Goal: Task Accomplishment & Management: Complete application form

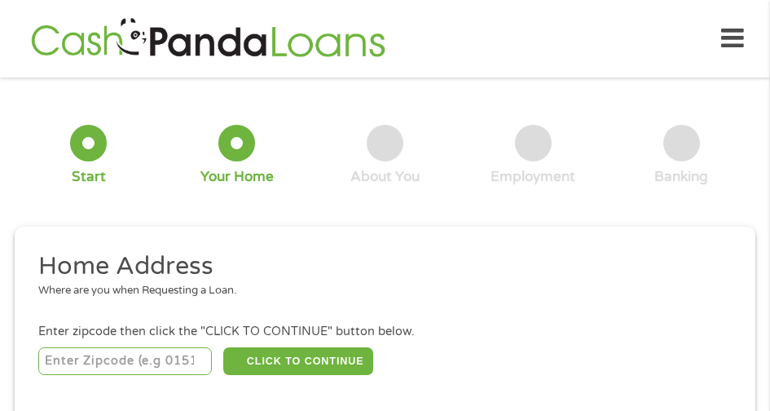
scroll to position [8, 0]
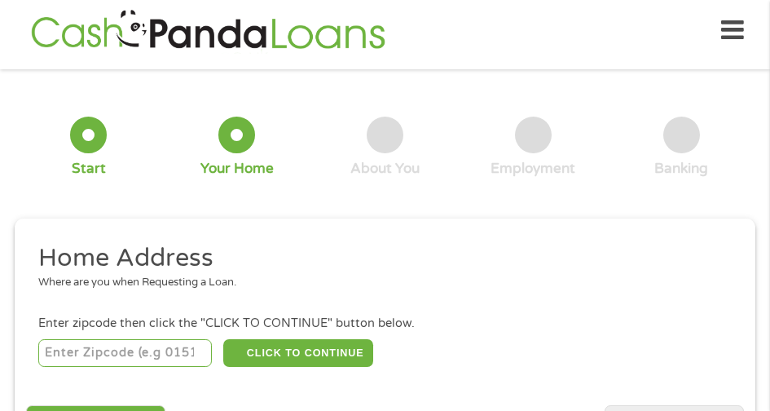
click at [90, 350] on input "number" at bounding box center [125, 353] width 174 height 28
type input "66048"
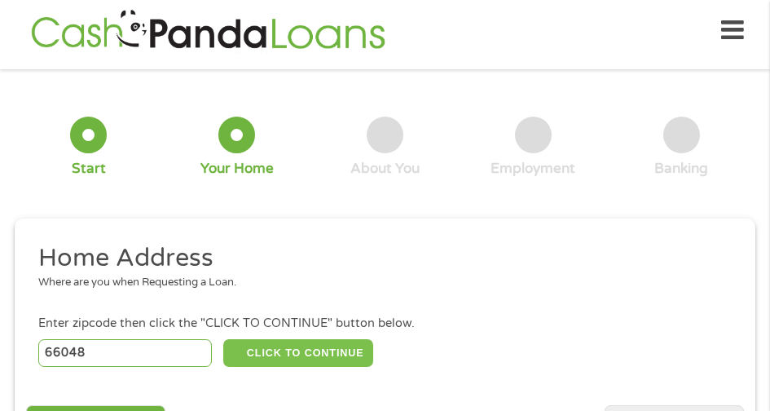
click at [283, 351] on button "CLICK TO CONTINUE" at bounding box center [298, 353] width 150 height 28
type input "66048"
type input "Leavenworth"
click at [306, 346] on button "CLICK TO CONTINUE" at bounding box center [298, 353] width 150 height 28
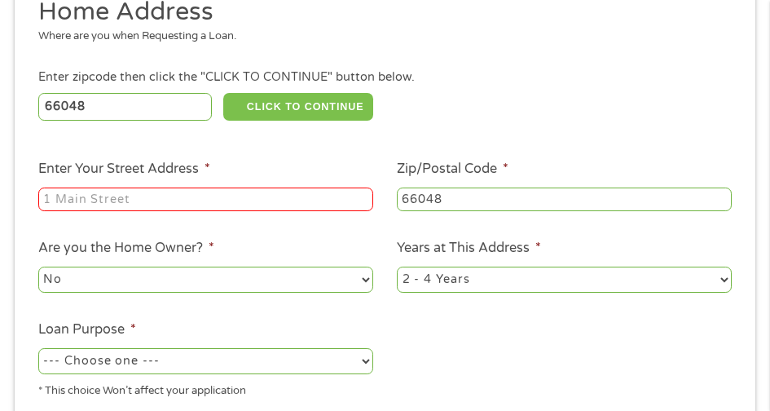
scroll to position [249, 0]
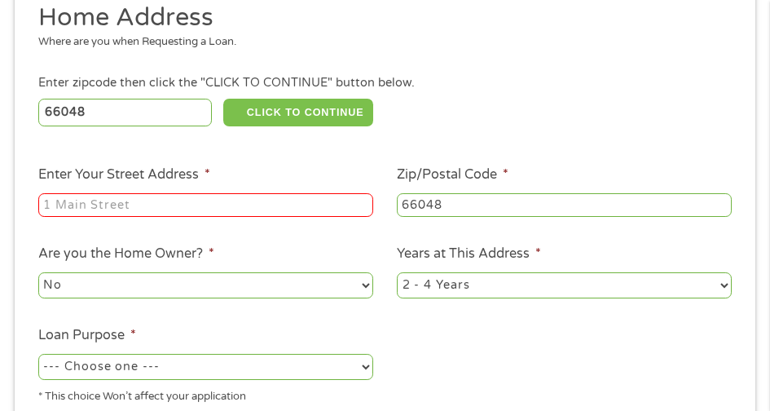
click at [315, 101] on button "CLICK TO CONTINUE" at bounding box center [298, 113] width 150 height 28
click at [86, 209] on input "Enter Your Street Address *" at bounding box center [205, 205] width 335 height 24
type input "[STREET_ADDRESS][PERSON_NAME]"
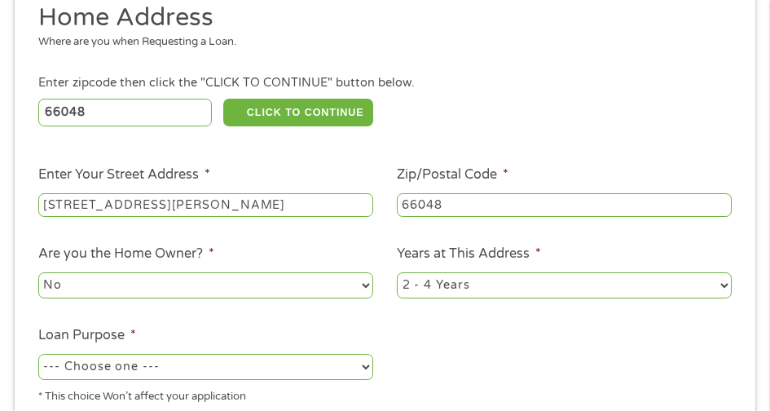
click at [364, 285] on select "No Yes" at bounding box center [205, 285] width 335 height 26
click at [341, 282] on select "No Yes" at bounding box center [205, 285] width 335 height 26
click at [368, 368] on select "--- Choose one --- Pay Bills Debt Consolidation Home Improvement Major Purchase…" at bounding box center [205, 367] width 335 height 26
select select "paybills"
click at [38, 354] on select "--- Choose one --- Pay Bills Debt Consolidation Home Improvement Major Purchase…" at bounding box center [205, 367] width 335 height 26
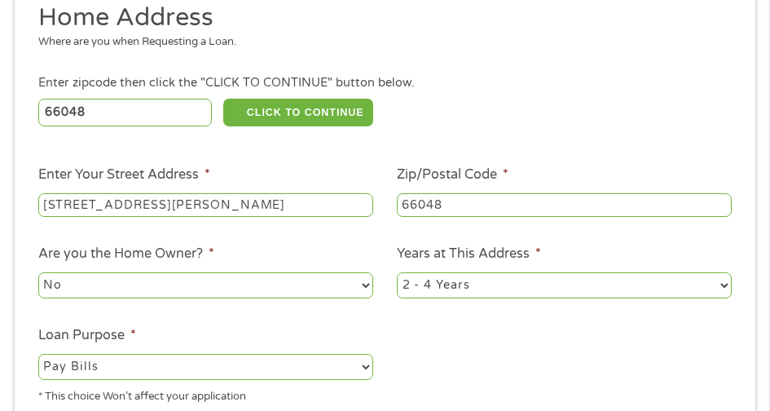
click at [725, 288] on select "1 Year or less 1 - 2 Years 2 - 4 Years Over 4 Years" at bounding box center [564, 285] width 335 height 26
select select "12months"
click at [397, 272] on select "1 Year or less 1 - 2 Years 2 - 4 Years Over 4 Years" at bounding box center [564, 285] width 335 height 26
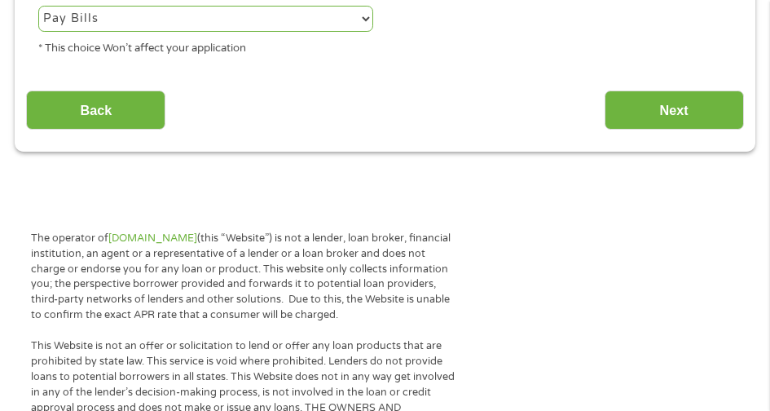
scroll to position [565, 0]
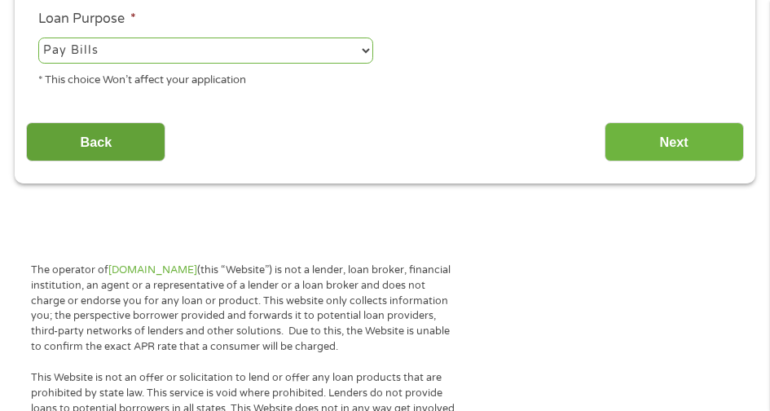
click at [101, 143] on input "Back" at bounding box center [95, 142] width 139 height 40
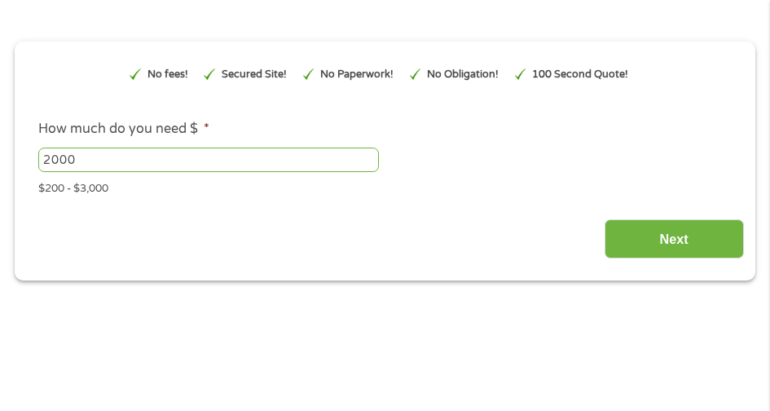
scroll to position [205, 0]
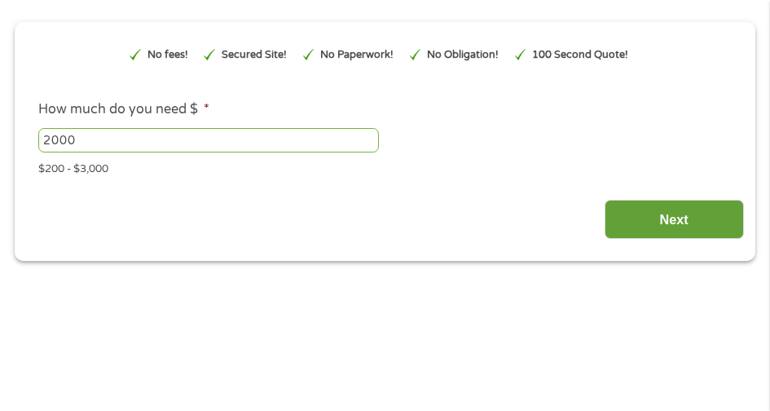
click at [660, 213] on input "Next" at bounding box center [674, 220] width 139 height 40
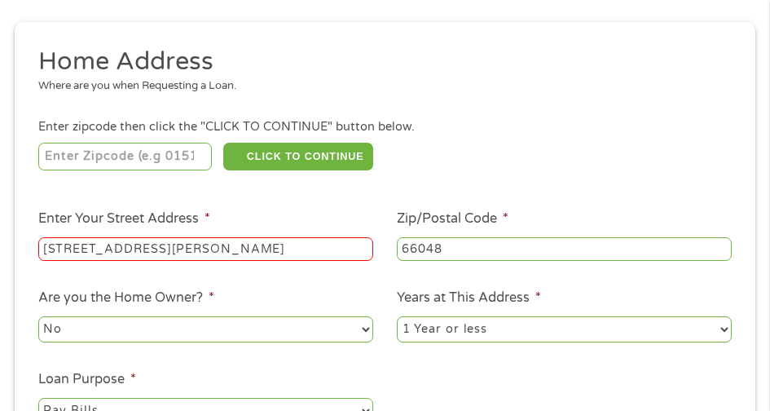
scroll to position [8, 0]
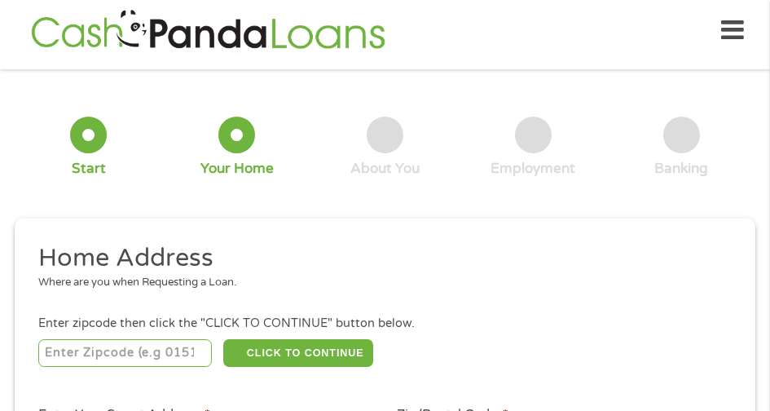
click at [162, 355] on input "number" at bounding box center [125, 353] width 174 height 28
type input "66048"
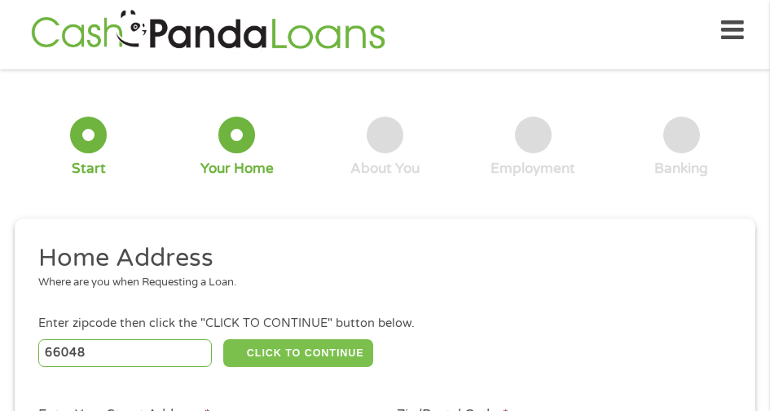
click at [315, 344] on button "CLICK TO CONTINUE" at bounding box center [298, 353] width 150 height 28
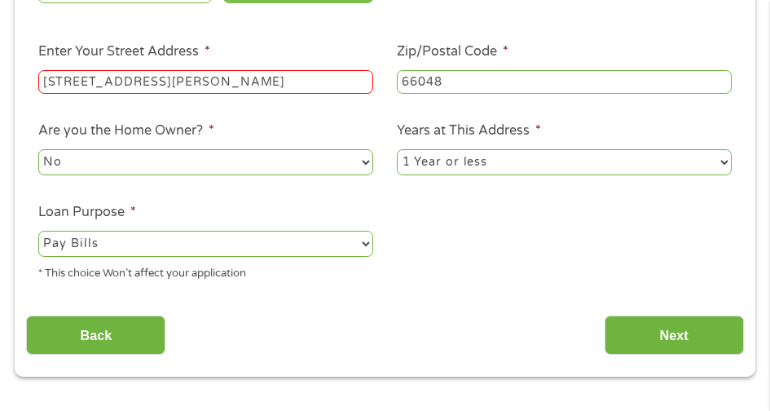
scroll to position [377, 0]
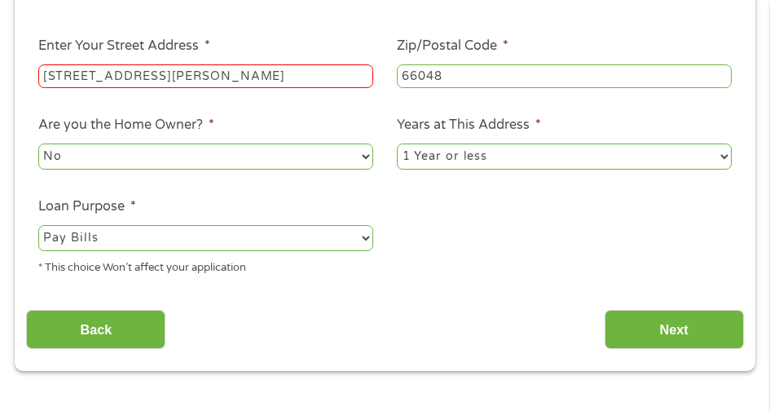
click at [363, 159] on select "No Yes" at bounding box center [205, 156] width 335 height 26
click at [38, 143] on select "No Yes" at bounding box center [205, 156] width 335 height 26
click at [99, 327] on input "Back" at bounding box center [95, 330] width 139 height 40
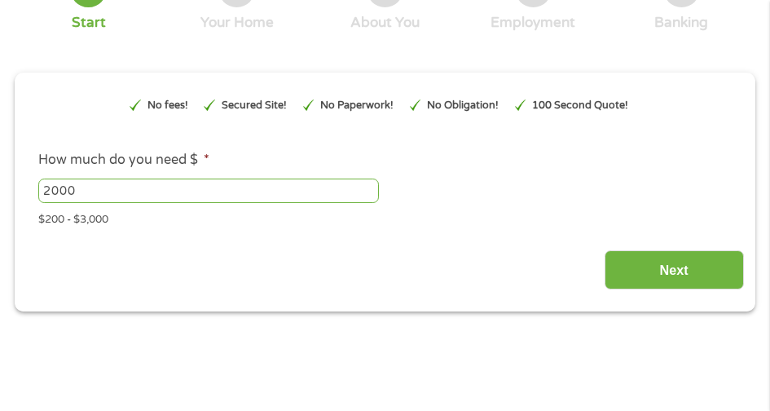
scroll to position [8, 0]
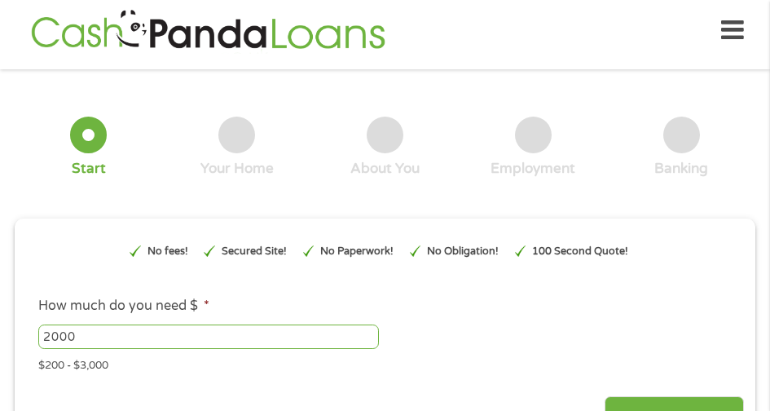
click at [101, 322] on div "2000 Please enter a number from 200 to 3000 ." at bounding box center [384, 337] width 693 height 30
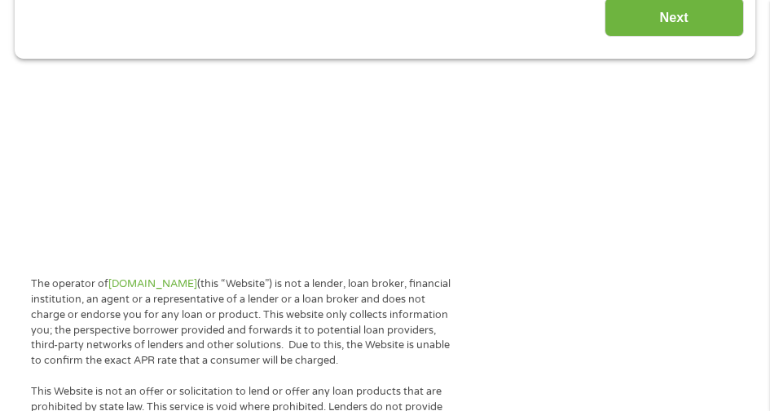
scroll to position [356, 0]
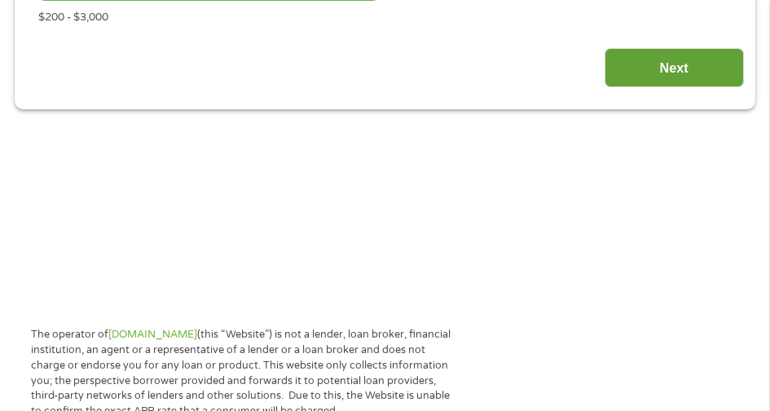
click at [682, 66] on input "Next" at bounding box center [674, 68] width 139 height 40
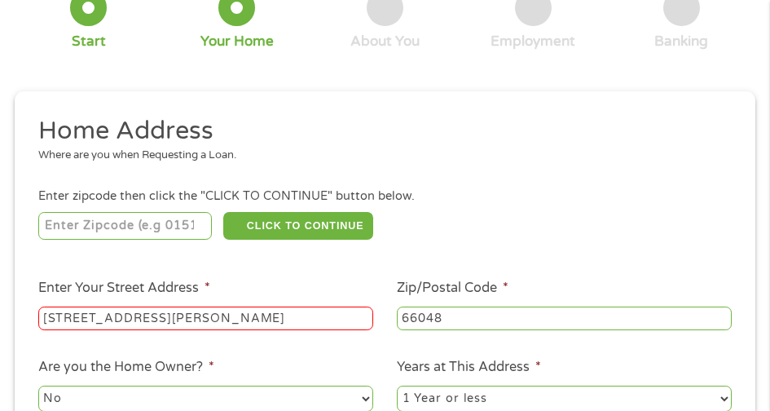
scroll to position [8, 0]
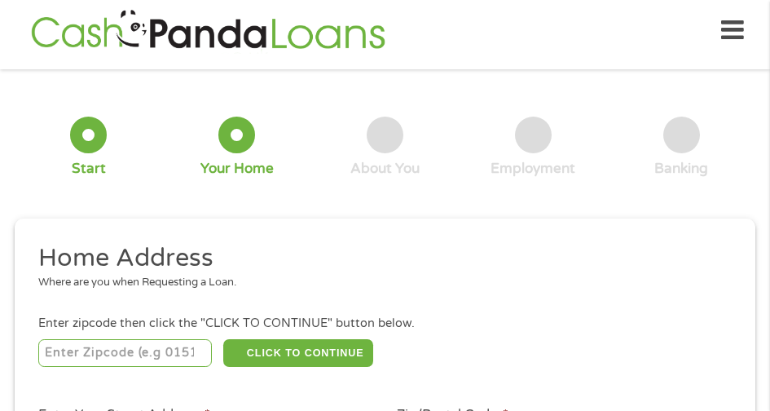
click at [102, 349] on input "number" at bounding box center [125, 353] width 174 height 28
type input "66048"
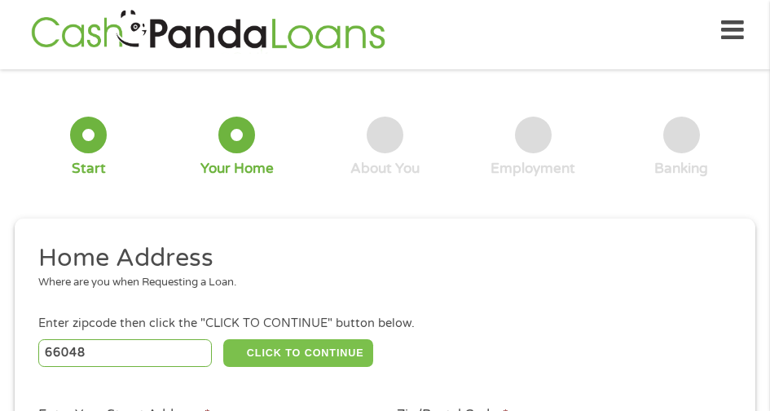
click at [293, 350] on button "CLICK TO CONTINUE" at bounding box center [298, 353] width 150 height 28
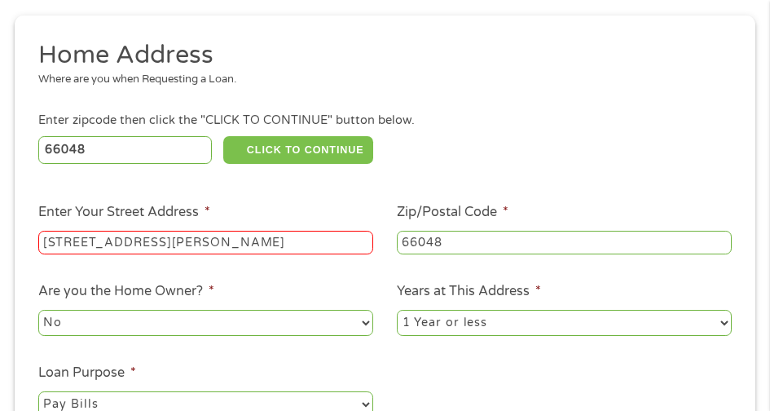
scroll to position [217, 0]
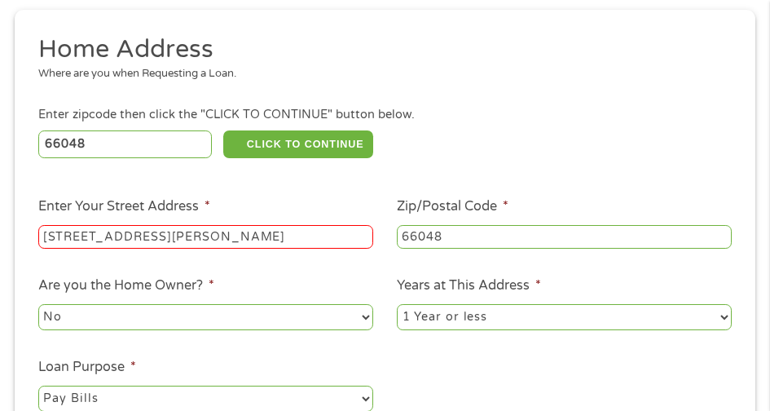
click at [151, 234] on input "[STREET_ADDRESS][PERSON_NAME]" at bounding box center [205, 237] width 335 height 24
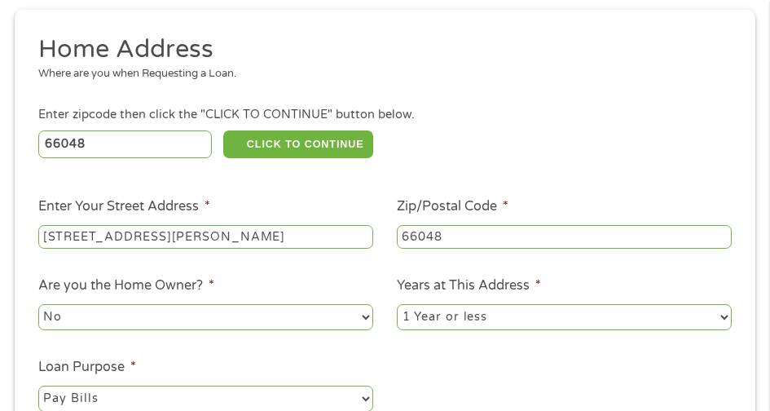
type input "[STREET_ADDRESS][PERSON_NAME]"
drag, startPoint x: 459, startPoint y: 328, endPoint x: 442, endPoint y: 309, distance: 24.8
click at [459, 328] on select "1 Year or less 1 - 2 Years 2 - 4 Years Over 4 Years" at bounding box center [564, 317] width 335 height 26
click at [397, 304] on select "1 Year or less 1 - 2 Years 2 - 4 Years Over 4 Years" at bounding box center [564, 317] width 335 height 26
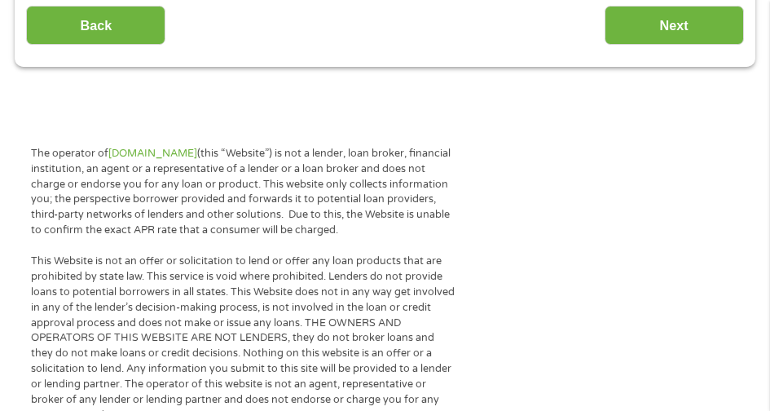
scroll to position [594, 0]
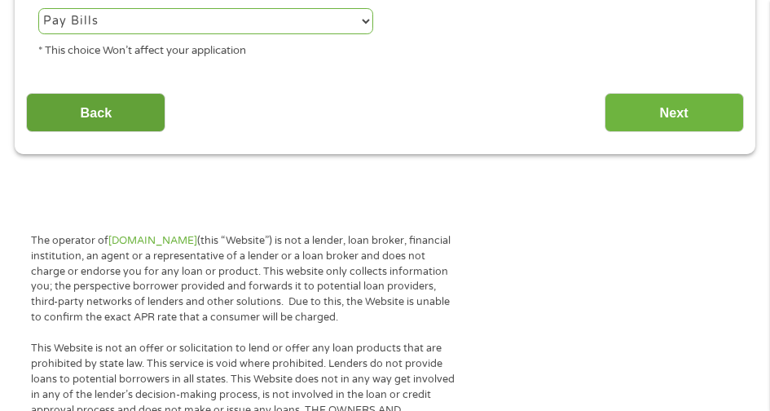
click at [89, 113] on input "Back" at bounding box center [95, 113] width 139 height 40
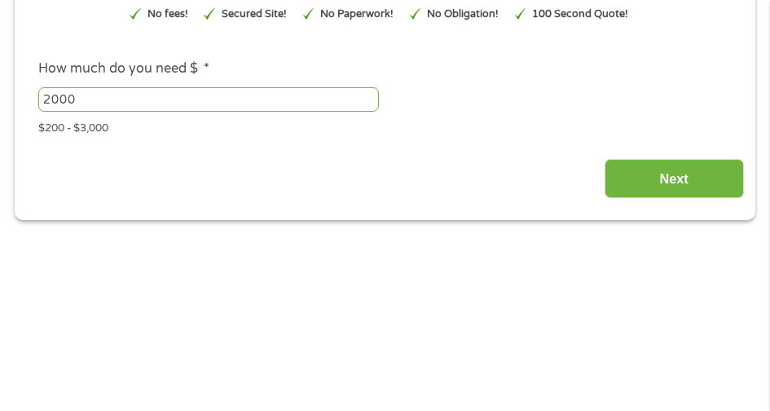
scroll to position [250, 0]
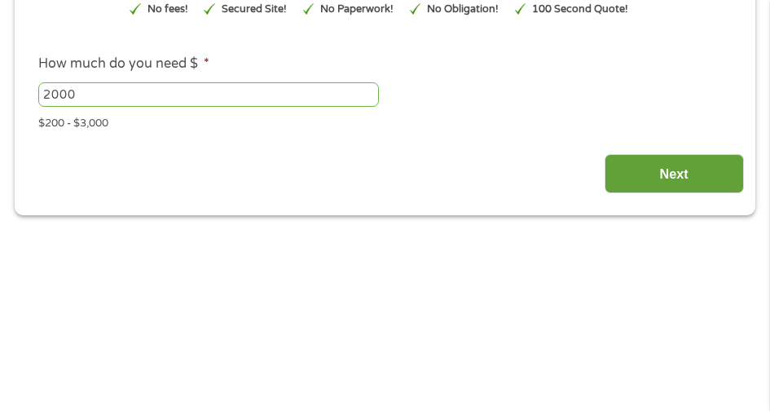
click at [680, 165] on input "Next" at bounding box center [674, 174] width 139 height 40
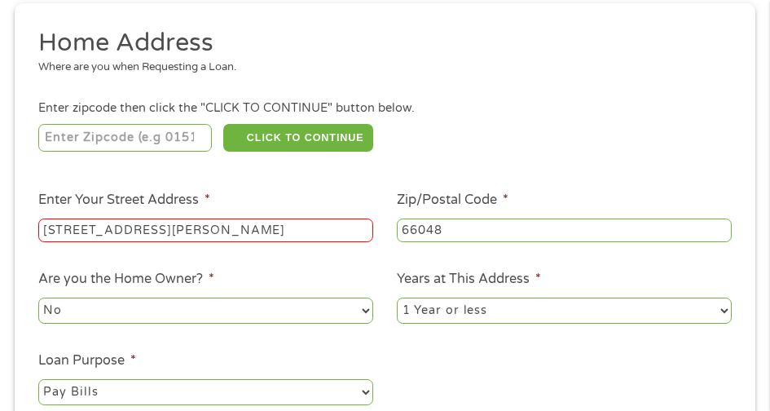
scroll to position [8, 0]
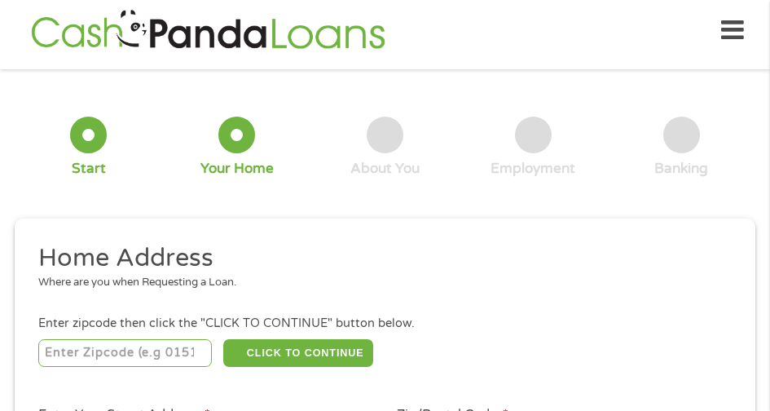
click at [143, 346] on input "number" at bounding box center [125, 353] width 174 height 28
type input "66048"
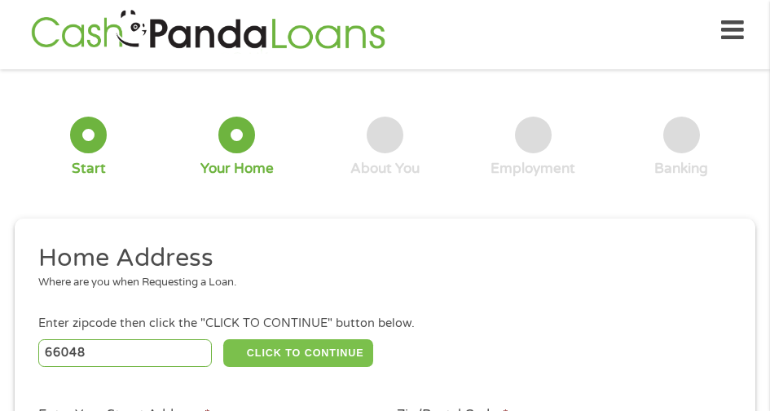
click at [297, 349] on button "CLICK TO CONTINUE" at bounding box center [298, 353] width 150 height 28
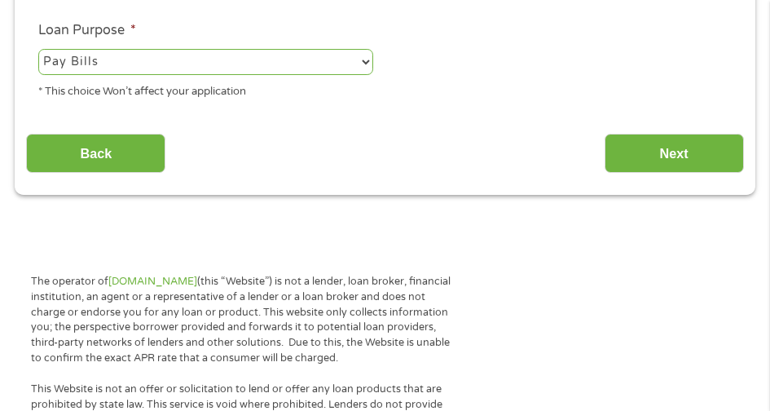
scroll to position [559, 0]
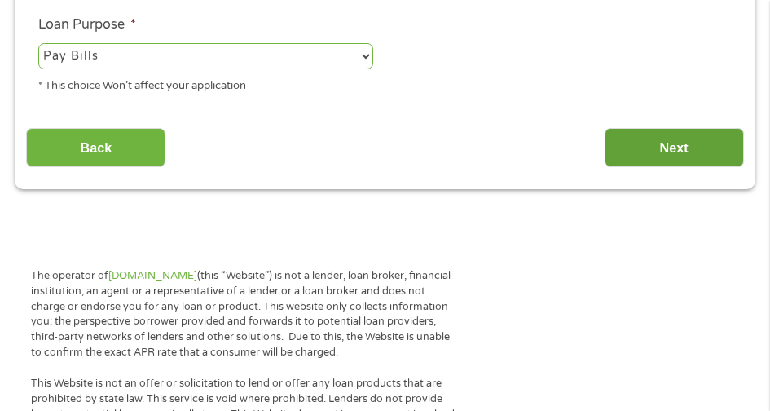
click at [670, 143] on input "Next" at bounding box center [674, 148] width 139 height 40
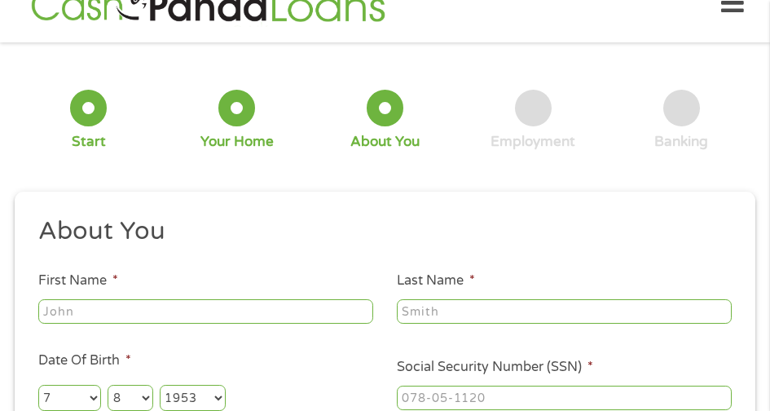
scroll to position [8, 0]
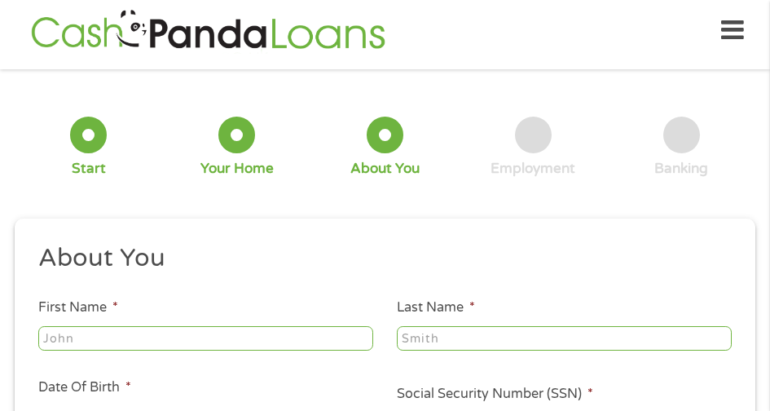
click at [69, 338] on input "First Name *" at bounding box center [205, 338] width 335 height 24
type input "[PERSON_NAME]"
type input "[EMAIL_ADDRESS]"
type input "[PHONE_NUMBER]"
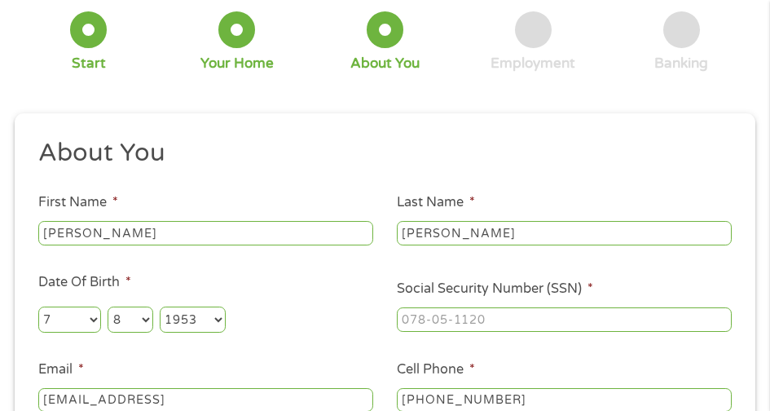
scroll to position [150, 0]
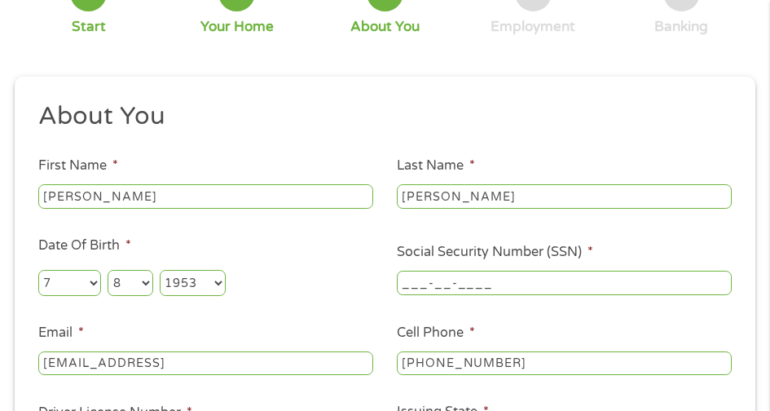
click at [417, 279] on input "___-__-____" at bounding box center [564, 283] width 335 height 24
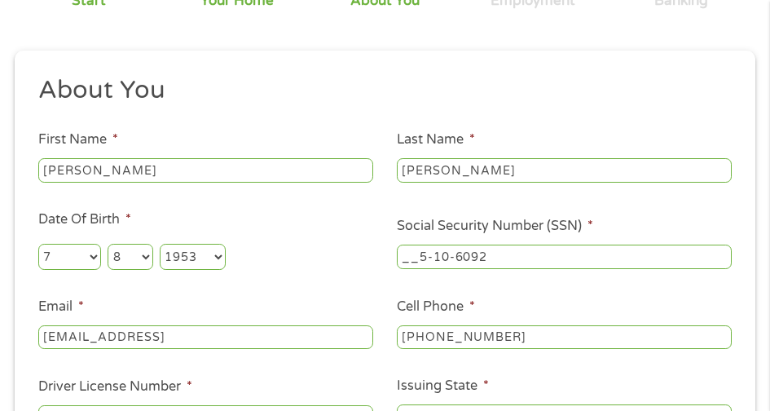
scroll to position [182, 0]
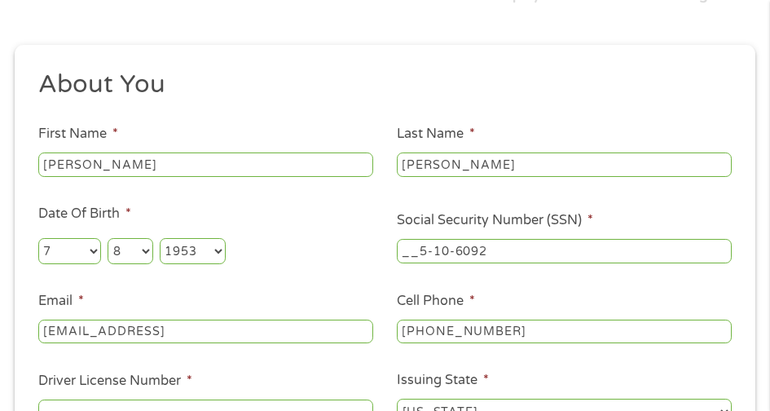
drag, startPoint x: 486, startPoint y: 249, endPoint x: 347, endPoint y: 249, distance: 139.3
click at [347, 249] on ul "About You This field is hidden when viewing the form Title * --- Choose one ---…" at bounding box center [384, 253] width 717 height 371
type input "510-60-9216"
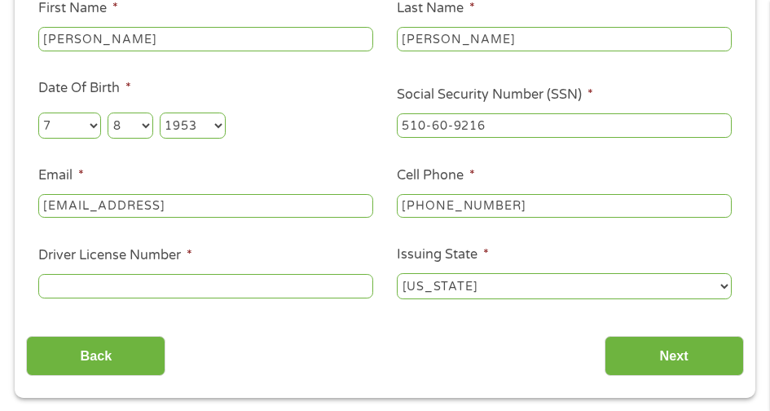
scroll to position [344, 0]
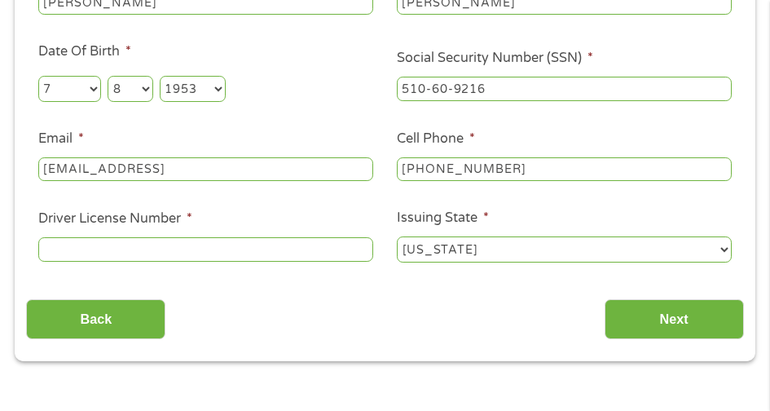
click at [86, 245] on input "Driver License Number *" at bounding box center [205, 249] width 335 height 24
type input "015F185003"
click at [724, 244] on select "[US_STATE] [US_STATE] [US_STATE] [US_STATE] [US_STATE] [US_STATE] [US_STATE] [U…" at bounding box center [564, 249] width 335 height 26
click at [724, 249] on select "[US_STATE] [US_STATE] [US_STATE] [US_STATE] [US_STATE] [US_STATE] [US_STATE] [U…" at bounding box center [564, 249] width 335 height 26
click at [721, 245] on select "[US_STATE] [US_STATE] [US_STATE] [US_STATE] [US_STATE] [US_STATE] [US_STATE] [U…" at bounding box center [564, 249] width 335 height 26
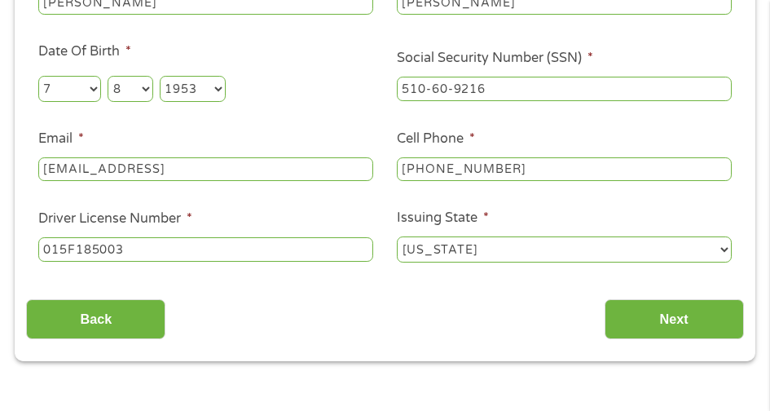
drag, startPoint x: 725, startPoint y: 242, endPoint x: 725, endPoint y: 14, distance: 228.2
click at [725, 14] on ul "About You This field is hidden when viewing the form Title * --- Choose one ---…" at bounding box center [384, 91] width 717 height 371
drag, startPoint x: 711, startPoint y: 252, endPoint x: 725, endPoint y: 218, distance: 36.9
click at [725, 218] on li "Issuing State * [US_STATE] [US_STATE] [US_STATE] [US_STATE] [US_STATE] [US_STAT…" at bounding box center [564, 237] width 359 height 58
select select "[US_STATE]"
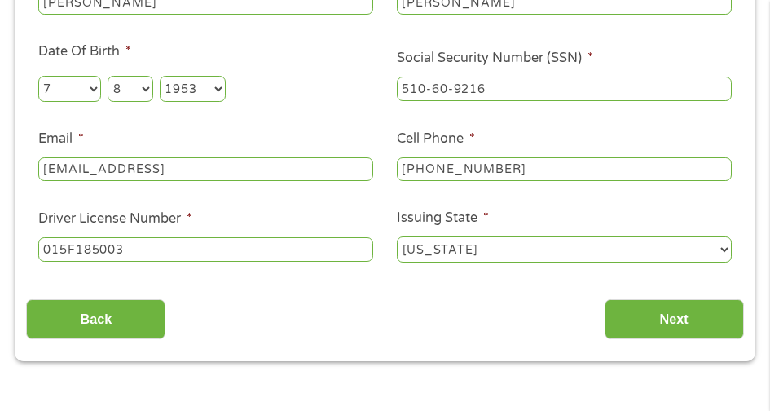
click at [397, 236] on select "[US_STATE] [US_STATE] [US_STATE] [US_STATE] [US_STATE] [US_STATE] [US_STATE] [U…" at bounding box center [564, 249] width 335 height 26
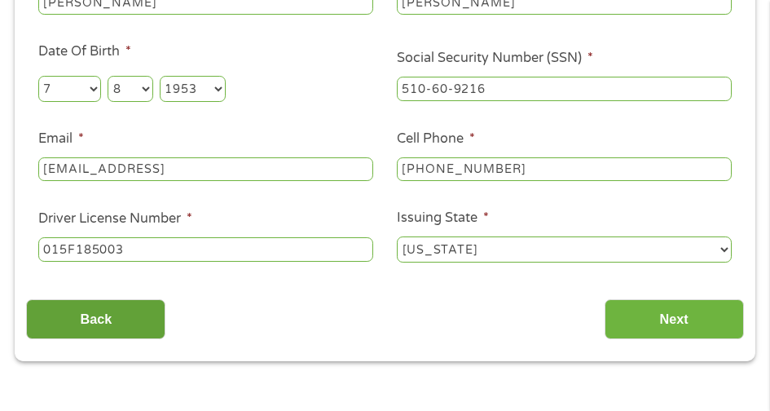
click at [77, 315] on input "Back" at bounding box center [95, 319] width 139 height 40
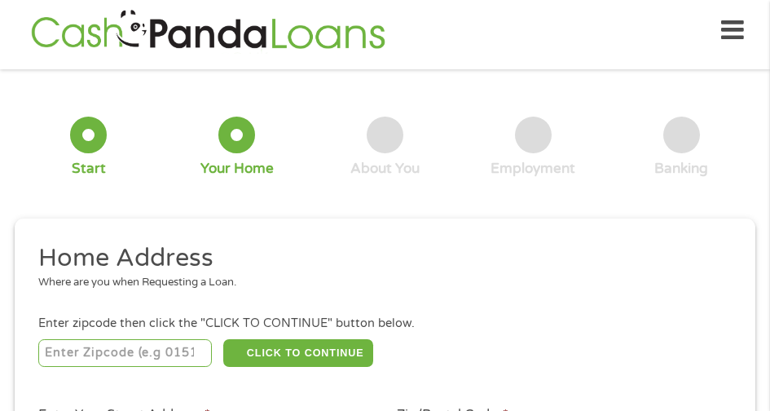
scroll to position [7, 7]
click at [147, 353] on input "number" at bounding box center [125, 353] width 174 height 28
type input "66048"
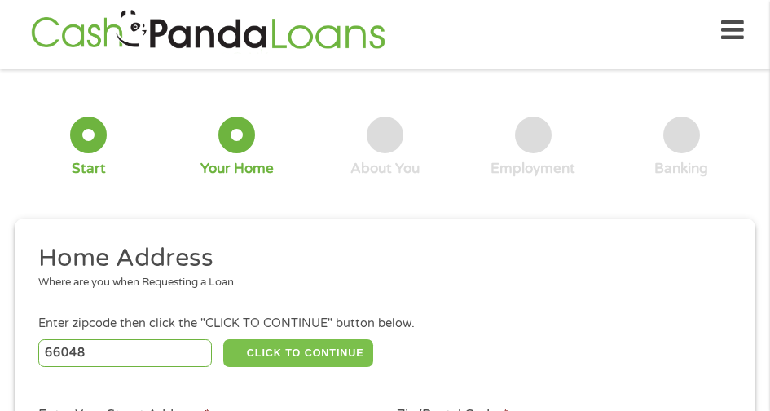
click at [278, 351] on button "CLICK TO CONTINUE" at bounding box center [298, 353] width 150 height 28
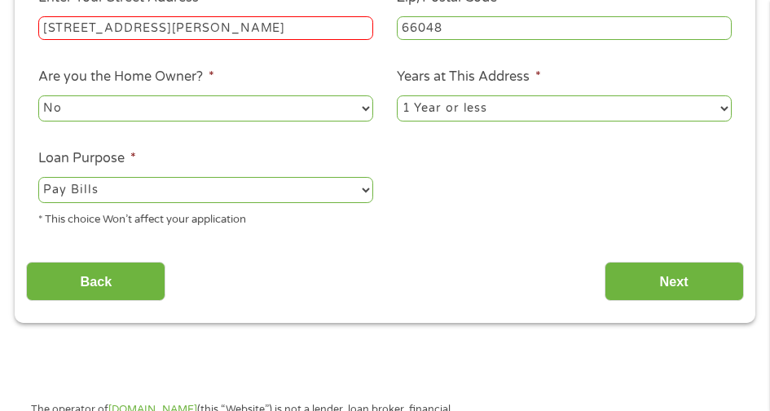
scroll to position [463, 0]
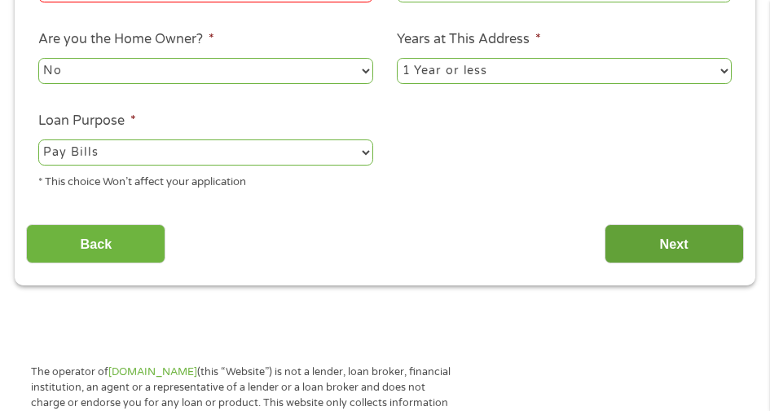
click at [673, 229] on input "Next" at bounding box center [674, 244] width 139 height 40
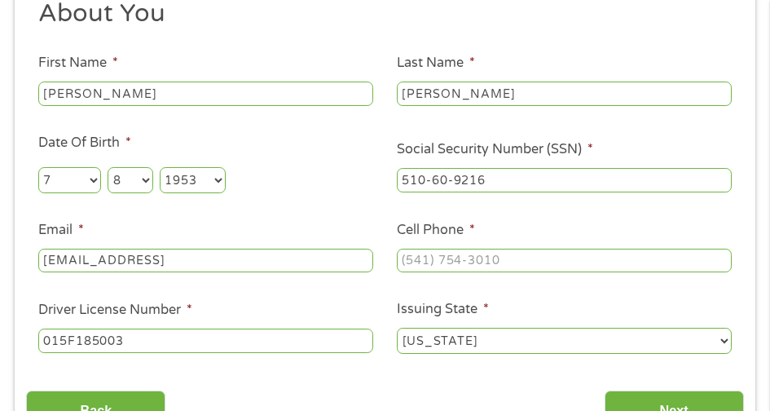
scroll to position [289, 0]
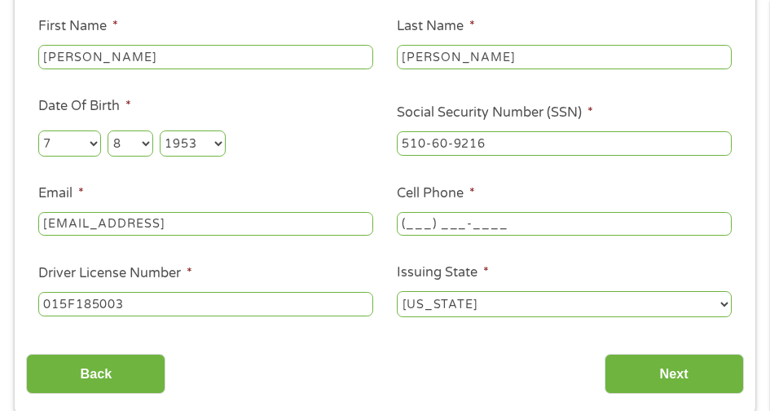
click at [423, 225] on input "(___) ___-____" at bounding box center [564, 224] width 335 height 24
type input "[PHONE_NUMBER]"
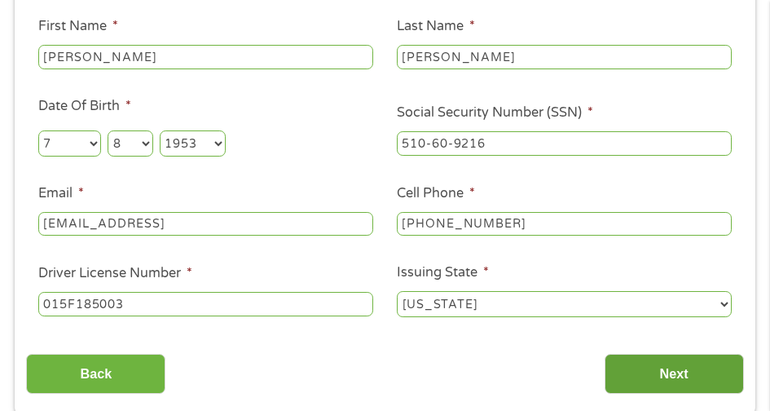
click at [672, 368] on input "Next" at bounding box center [674, 374] width 139 height 40
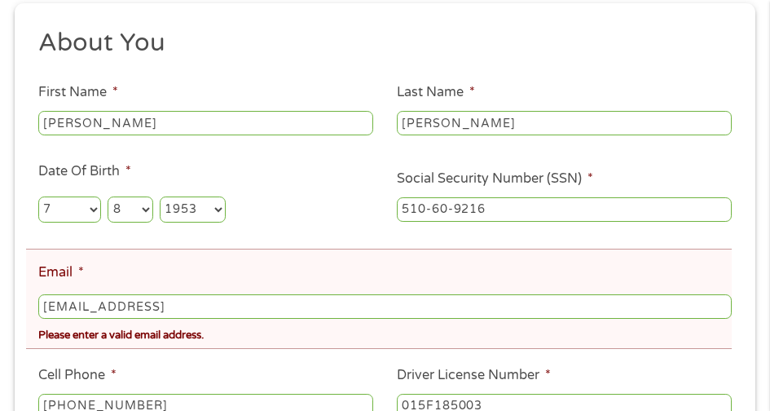
scroll to position [335, 0]
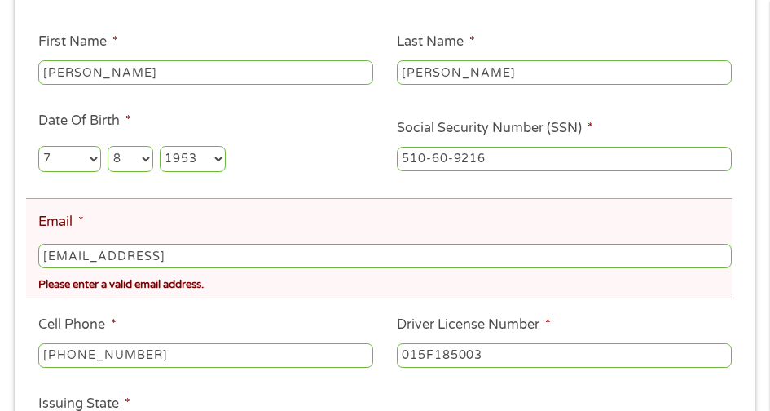
click at [176, 253] on input "[EMAIL_ADDRESS]" at bounding box center [384, 256] width 693 height 24
type input "[EMAIL_ADDRESS][DOMAIN_NAME]"
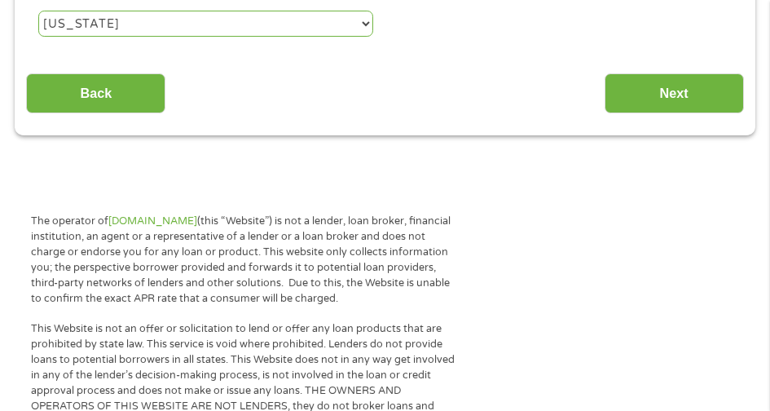
scroll to position [752, 0]
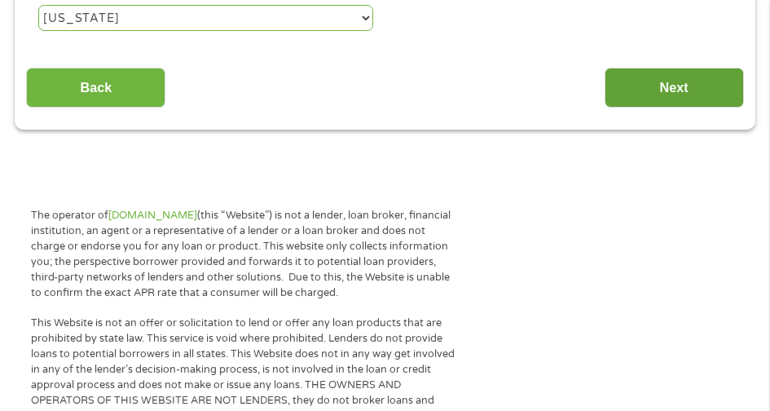
click at [666, 87] on input "Next" at bounding box center [674, 88] width 139 height 40
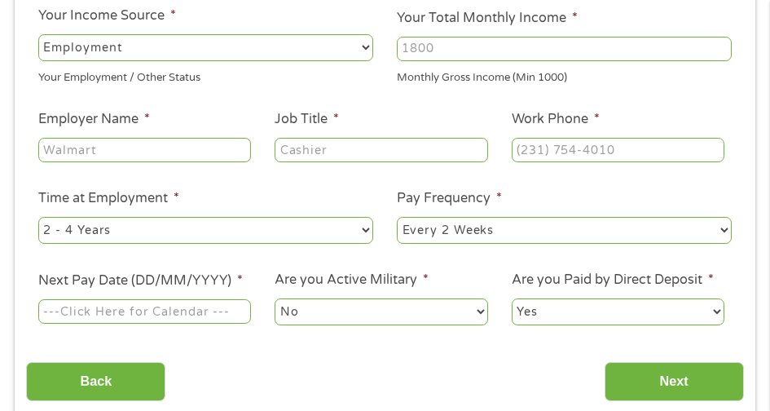
scroll to position [310, 0]
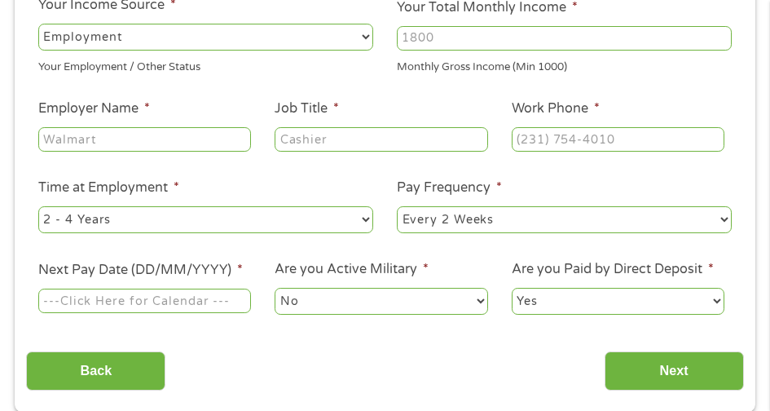
click at [371, 213] on select "--- Choose one --- 1 Year or less 1 - 2 Years 2 - 4 Years Over 4 Years" at bounding box center [205, 219] width 335 height 26
select select "60months"
click at [38, 206] on select "--- Choose one --- 1 Year or less 1 - 2 Years 2 - 4 Years Over 4 Years" at bounding box center [205, 219] width 335 height 26
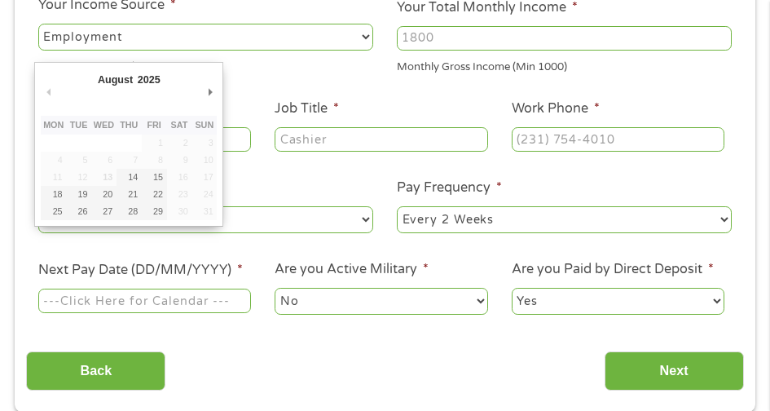
click at [110, 296] on input "Next Pay Date (DD/MM/YYYY) *" at bounding box center [144, 300] width 213 height 24
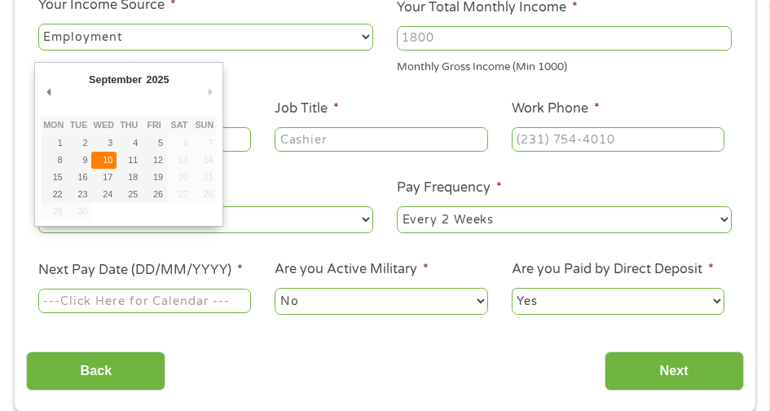
type input "[DATE]"
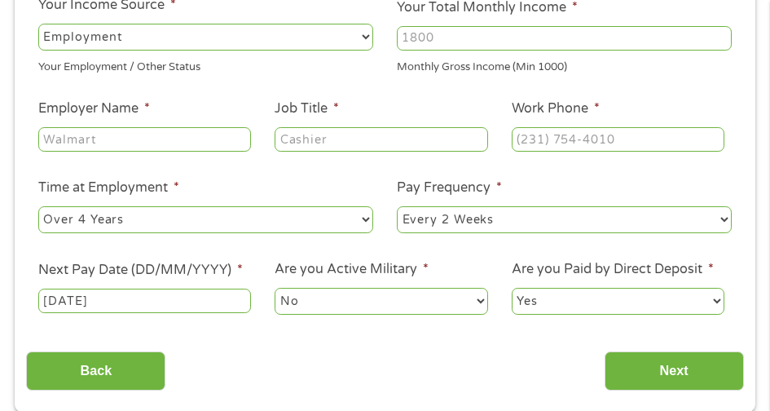
click at [722, 218] on select "--- Choose one --- Every 2 Weeks Every Week Monthly Semi-Monthly" at bounding box center [564, 219] width 335 height 26
select select "monthly"
click at [397, 206] on select "--- Choose one --- Every 2 Weeks Every Week Monthly Semi-Monthly" at bounding box center [564, 219] width 335 height 26
click at [55, 137] on input "Employer Name *" at bounding box center [144, 139] width 213 height 24
type input "Social Security"
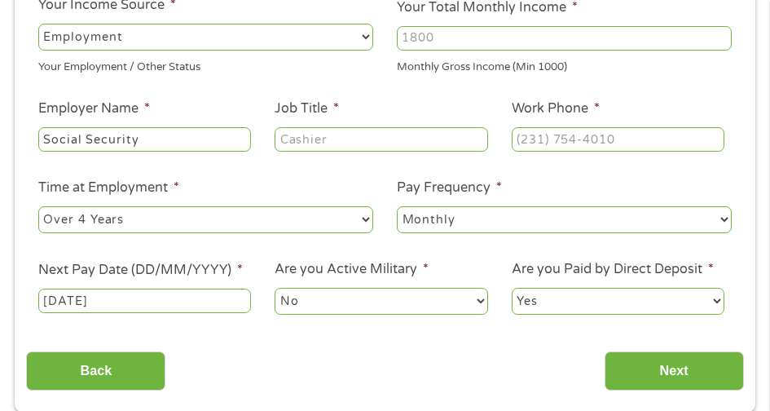
click at [293, 144] on input "Job Title *" at bounding box center [381, 139] width 213 height 24
type input "retiree"
click at [523, 137] on input "(___) ___-____" at bounding box center [618, 139] width 213 height 24
type input "[PHONE_NUMBER]"
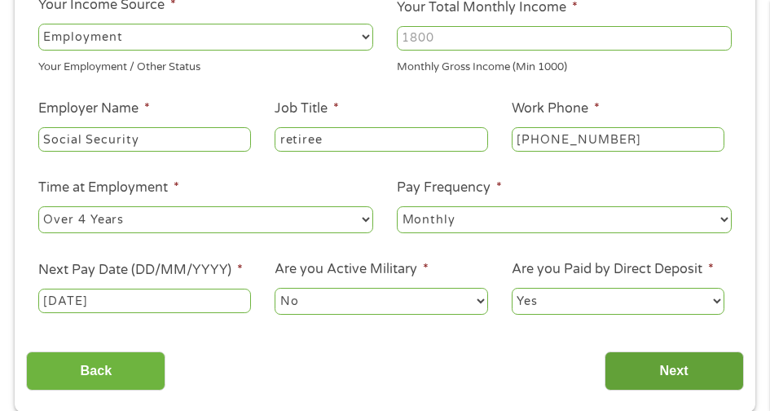
click at [680, 362] on input "Next" at bounding box center [674, 371] width 139 height 40
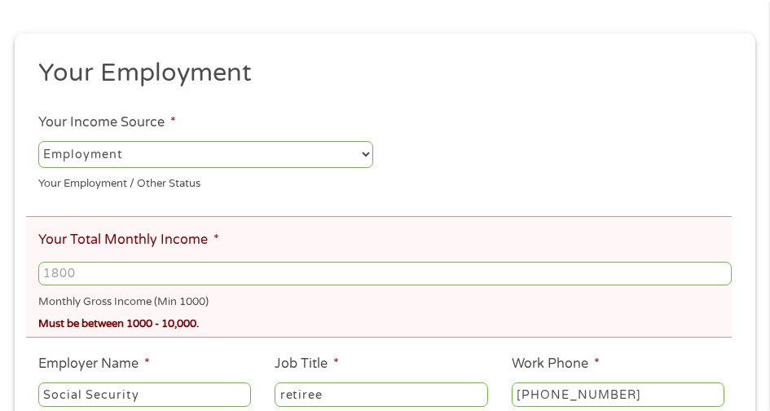
scroll to position [266, 0]
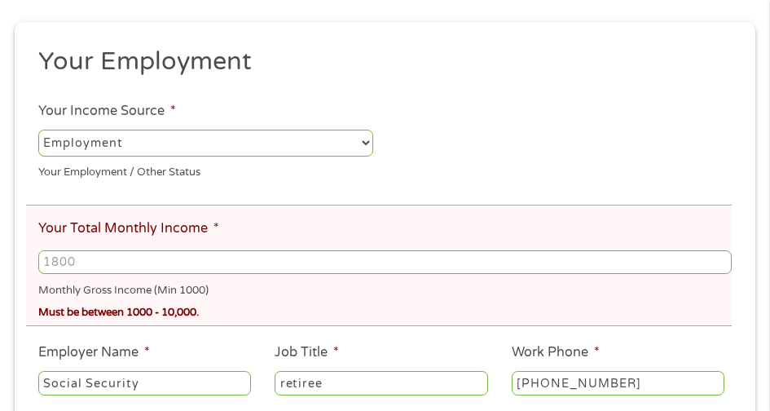
click at [71, 254] on input "Your Total Monthly Income *" at bounding box center [384, 262] width 693 height 24
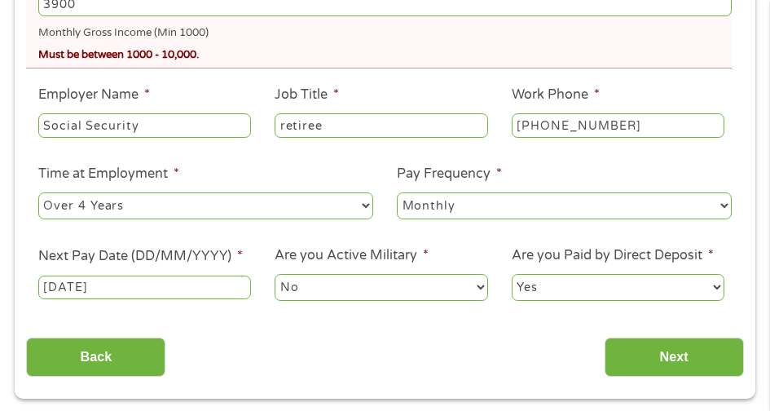
scroll to position [529, 0]
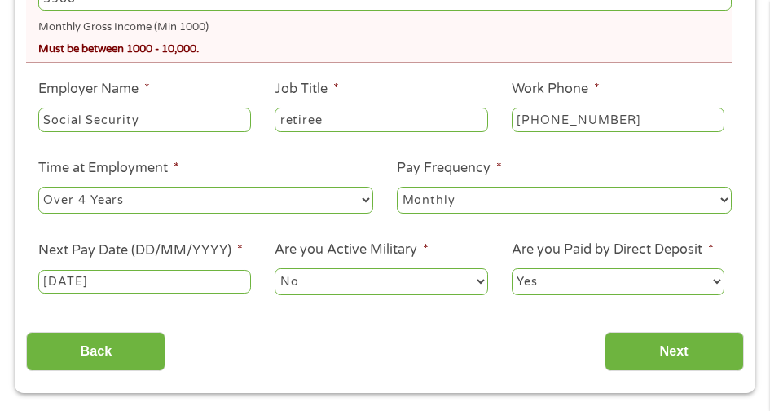
type input "3900"
click at [138, 284] on input "[DATE]" at bounding box center [144, 282] width 213 height 24
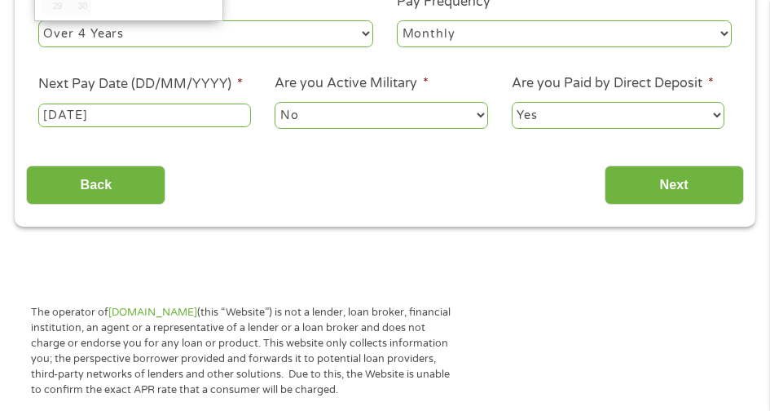
scroll to position [701, 0]
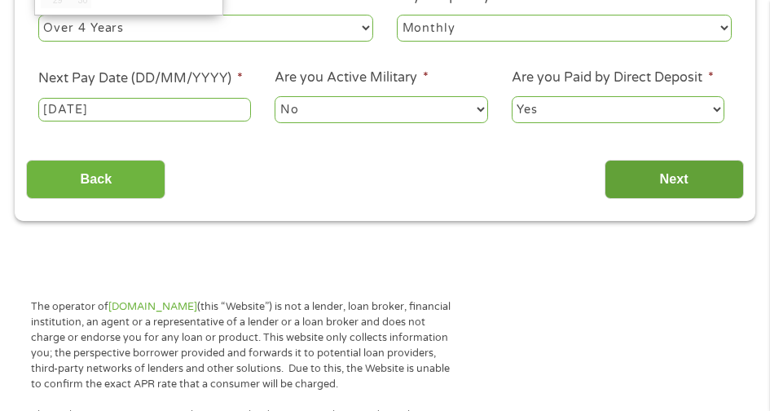
click at [674, 173] on input "Next" at bounding box center [674, 180] width 139 height 40
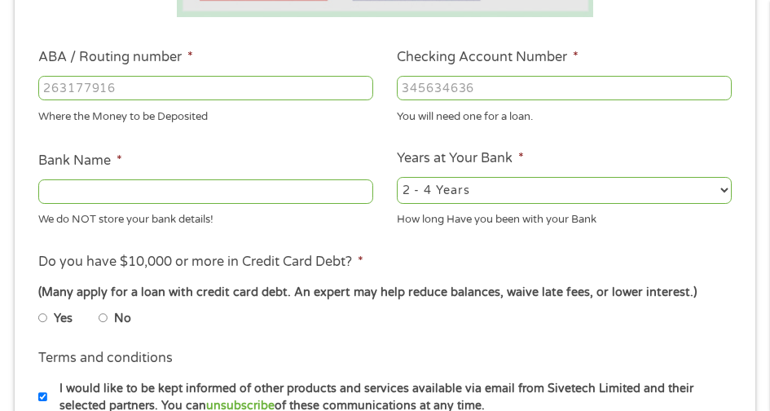
scroll to position [514, 0]
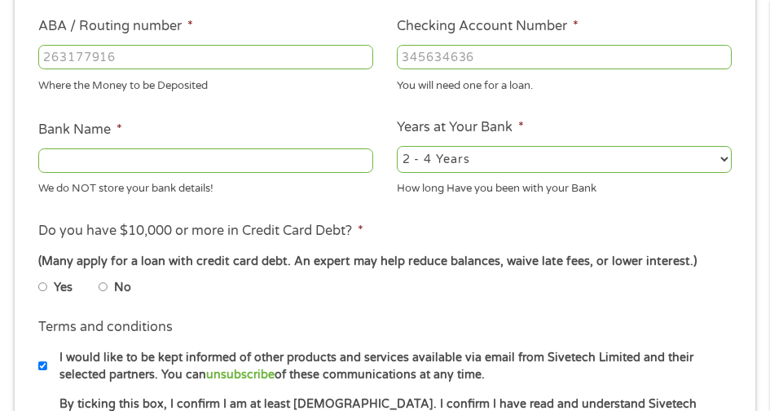
click at [60, 59] on input "ABA / Routing number *" at bounding box center [205, 57] width 335 height 24
type input "301170956"
type input "MUTUAL SAVINGS ASSN FSA"
type input "301170956"
click at [420, 59] on input "Checking Account Number *" at bounding box center [564, 57] width 335 height 24
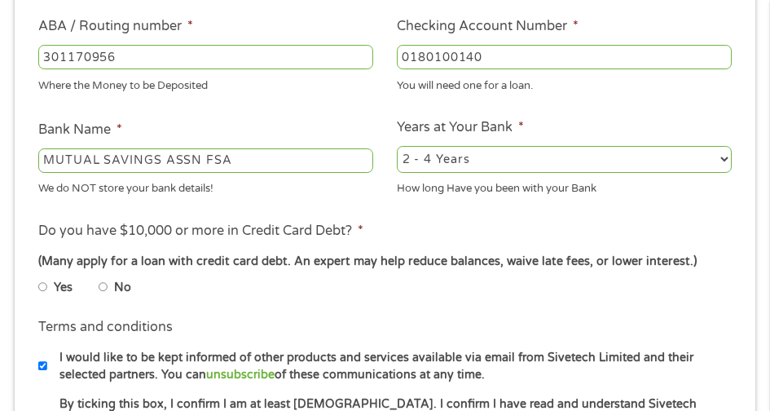
type input "0180100140"
click at [721, 160] on select "2 - 4 Years 6 - 12 Months 1 - 2 Years Over 4 Years" at bounding box center [564, 159] width 335 height 26
select select "24months"
click at [397, 146] on select "2 - 4 Years 6 - 12 Months 1 - 2 Years Over 4 Years" at bounding box center [564, 159] width 335 height 26
click at [102, 288] on input "No" at bounding box center [104, 287] width 10 height 20
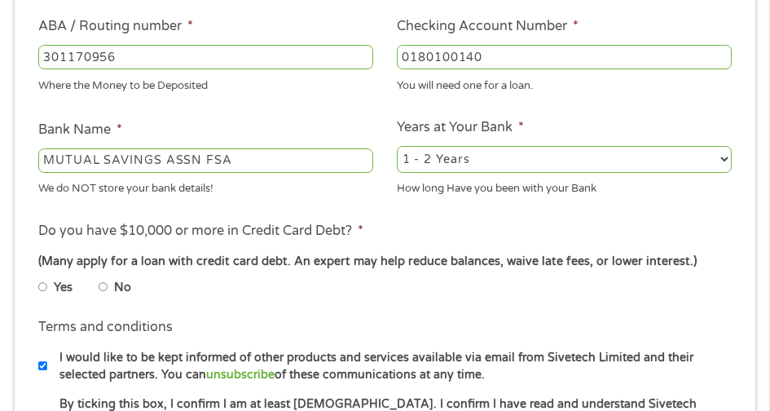
radio input "true"
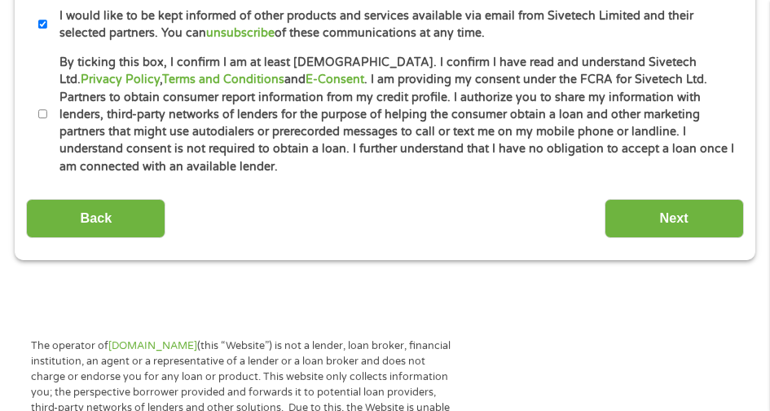
scroll to position [874, 0]
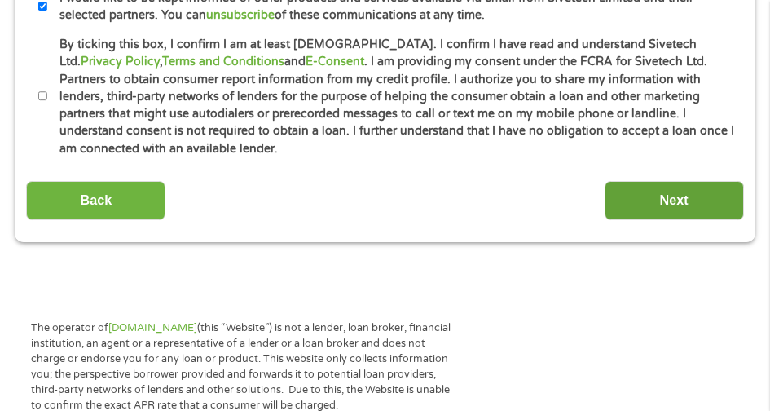
click at [672, 181] on input "Next" at bounding box center [674, 201] width 139 height 40
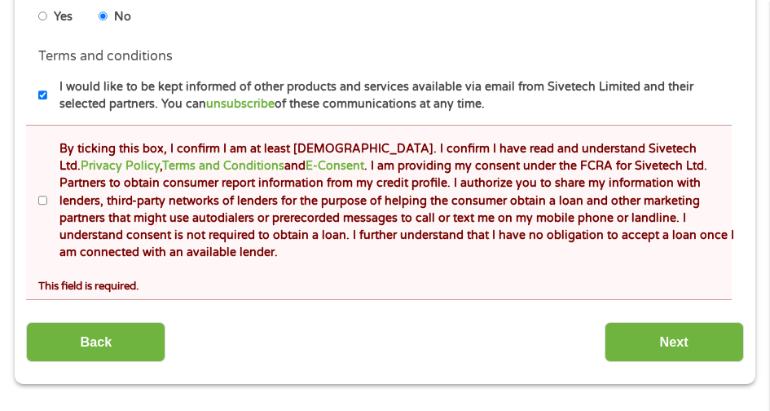
scroll to position [859, 0]
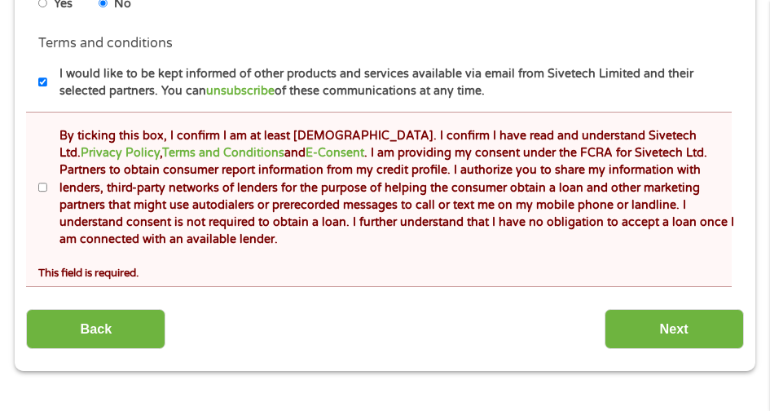
click at [43, 178] on input "By ticking this box, I confirm I am at least [DEMOGRAPHIC_DATA]. I confirm I ha…" at bounding box center [43, 188] width 10 height 20
checkbox input "true"
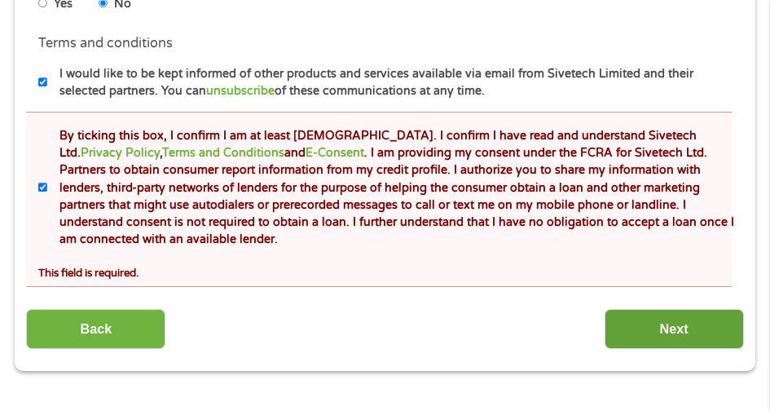
click at [658, 315] on input "Next" at bounding box center [674, 329] width 139 height 40
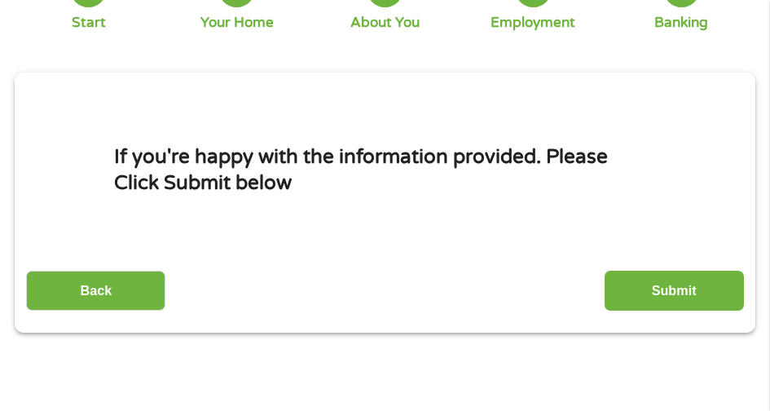
scroll to position [160, 0]
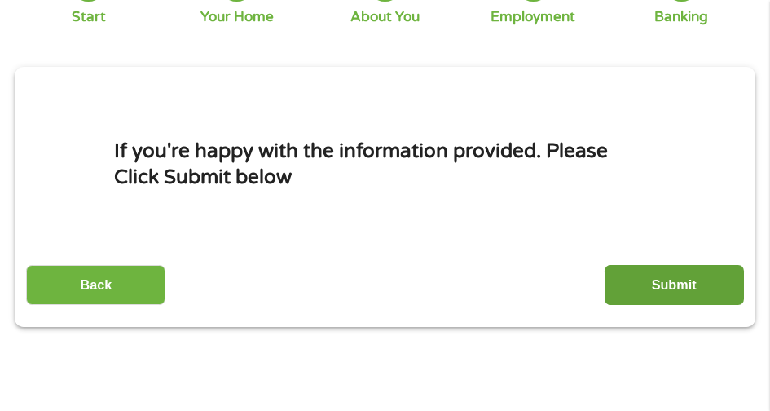
click at [659, 279] on input "Submit" at bounding box center [674, 285] width 139 height 40
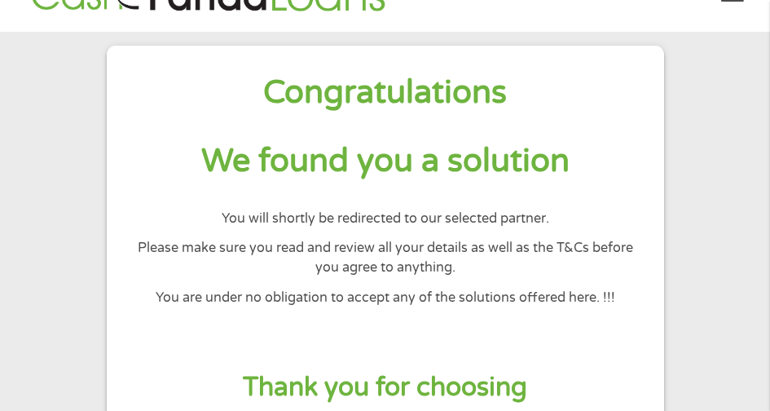
scroll to position [0, 0]
